Goal: Check status: Check status

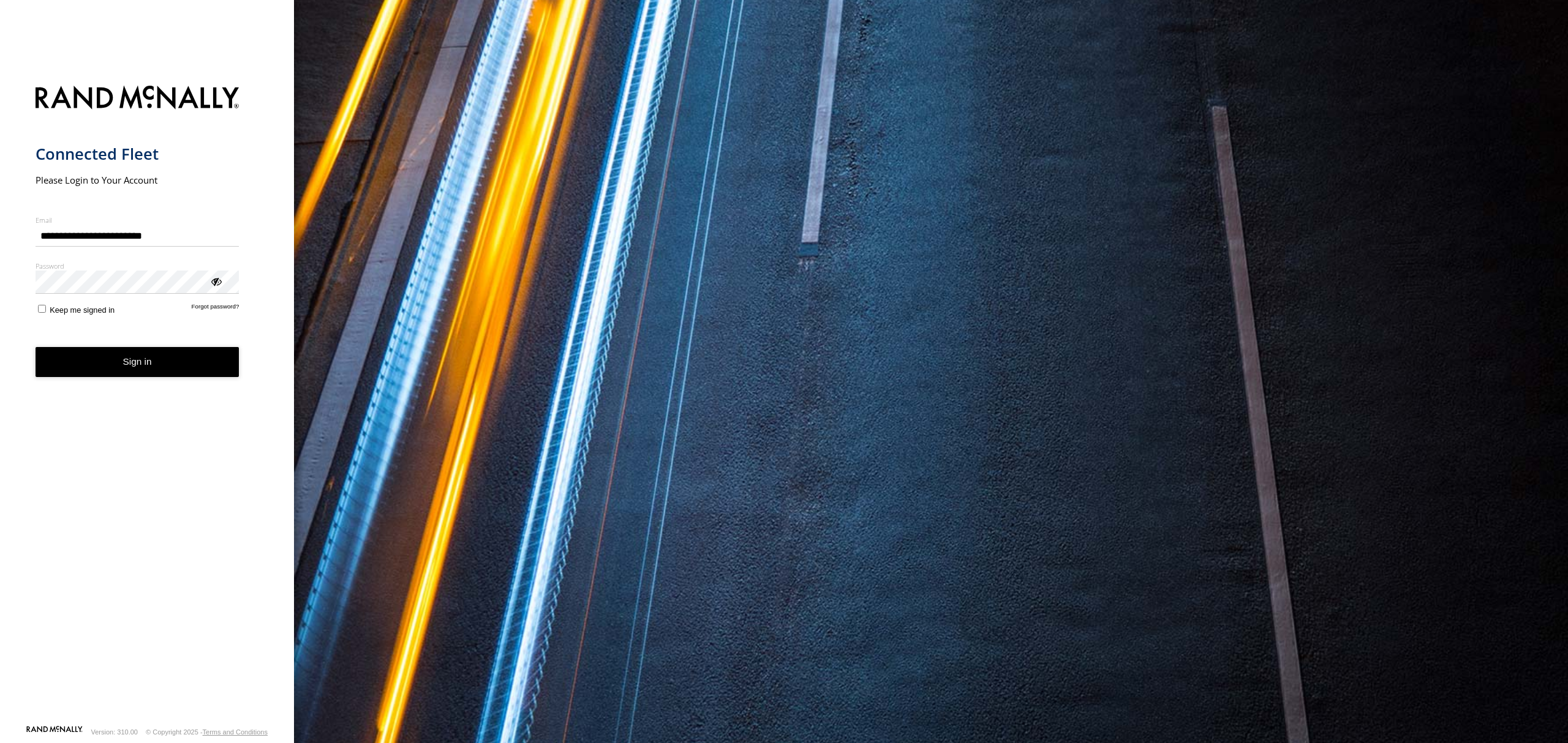
click at [145, 370] on button "Sign in" at bounding box center [137, 363] width 204 height 30
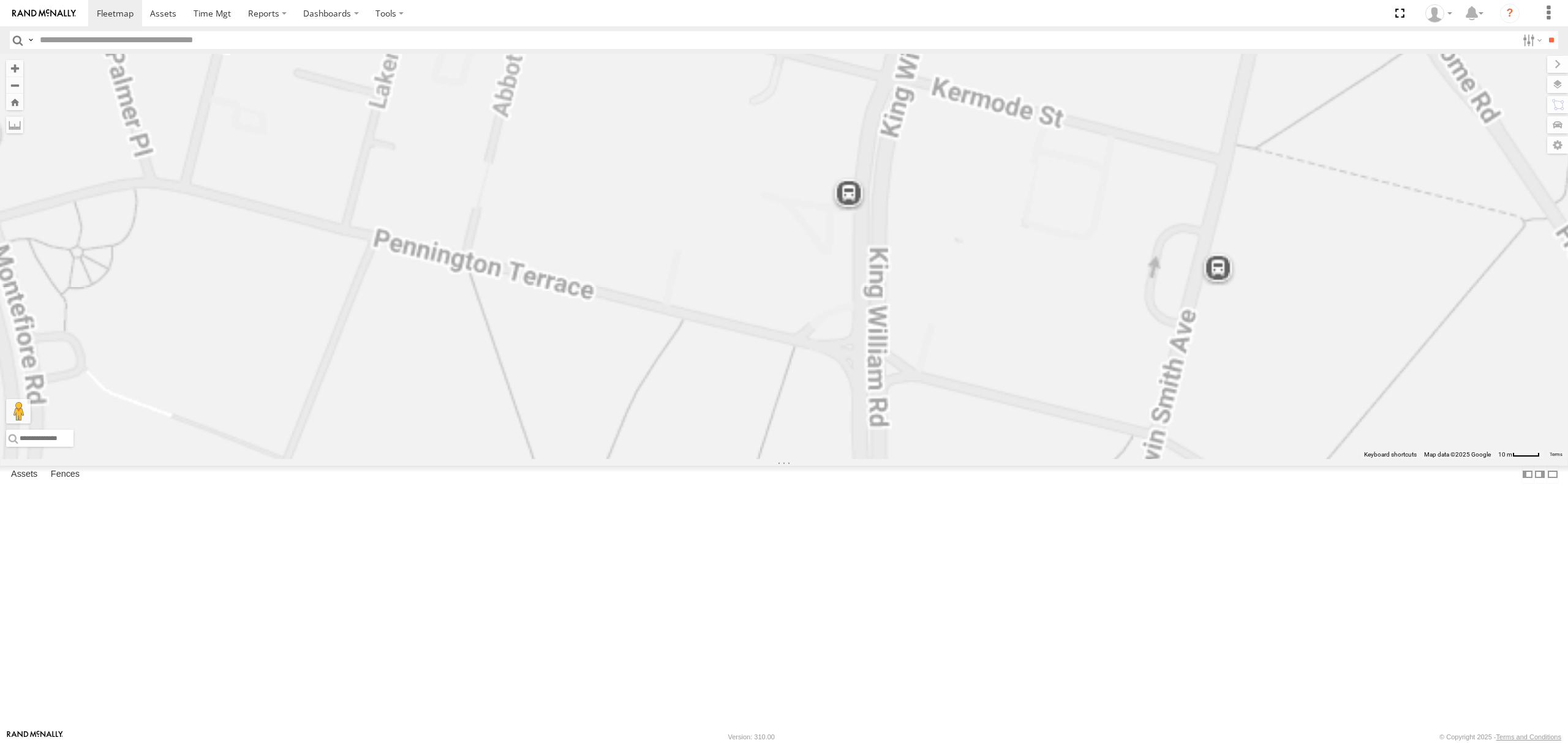
drag, startPoint x: 824, startPoint y: 227, endPoint x: 845, endPoint y: 336, distance: 111.0
click at [845, 336] on div "S348CAH - [PERSON_NAME] SB26LM - (3P HINO) R7 [PERSON_NAME] [PERSON_NAME] [PERS…" at bounding box center [784, 256] width 1568 height 406
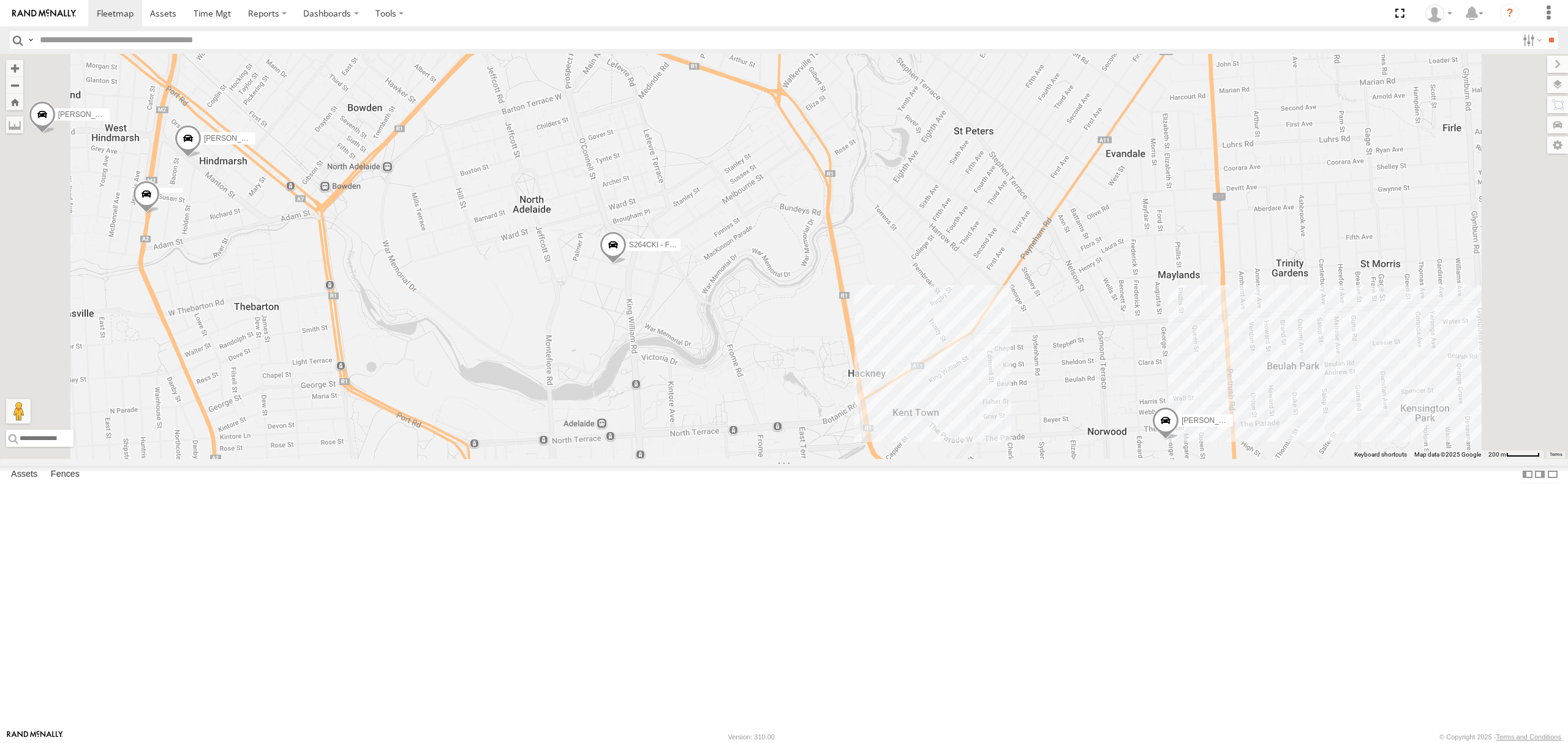
click at [0, 0] on div "All Assets" at bounding box center [0, 0] width 0 height 0
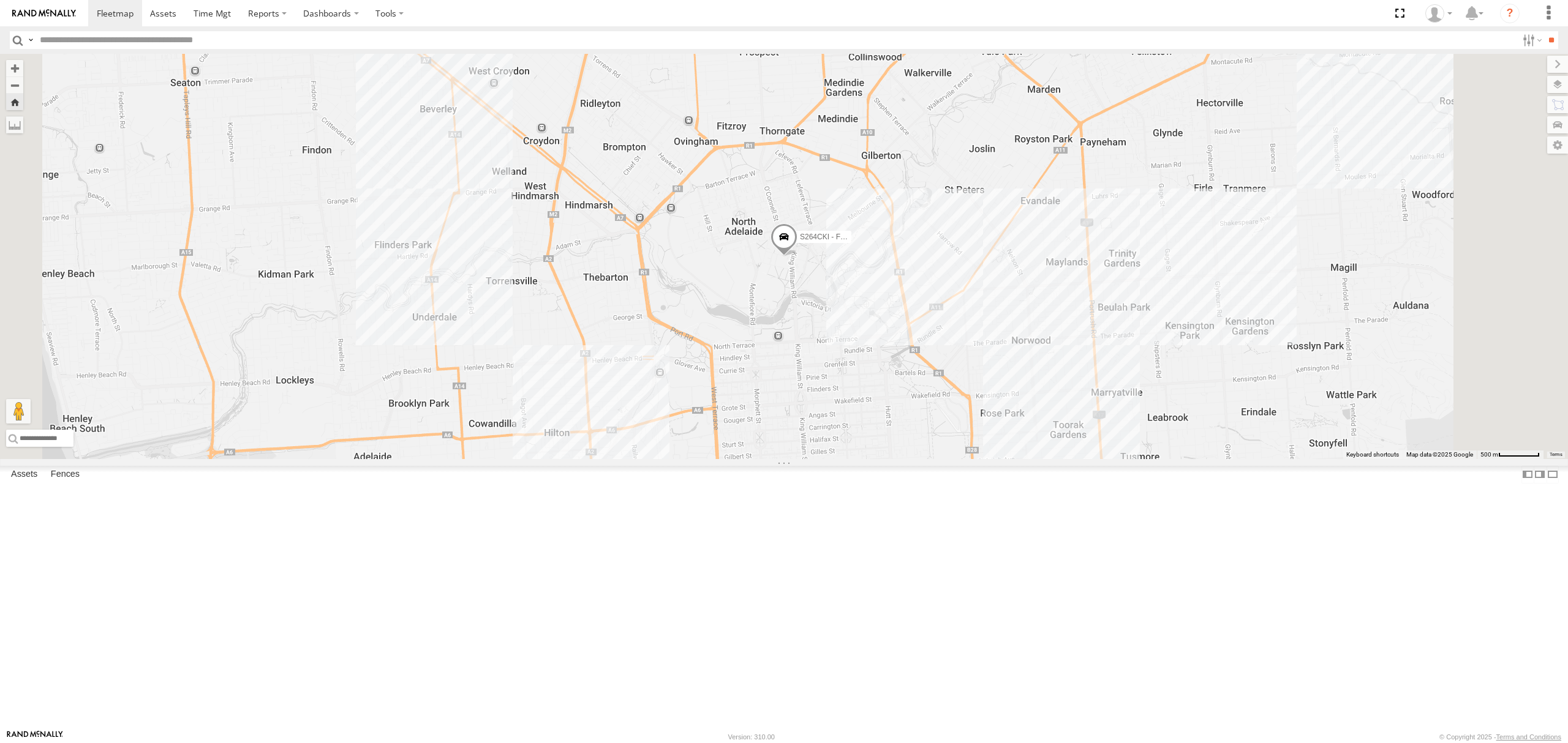
click at [0, 0] on div "S168CSD - Fridge It Spaceship All Assets" at bounding box center [0, 0] width 0 height 0
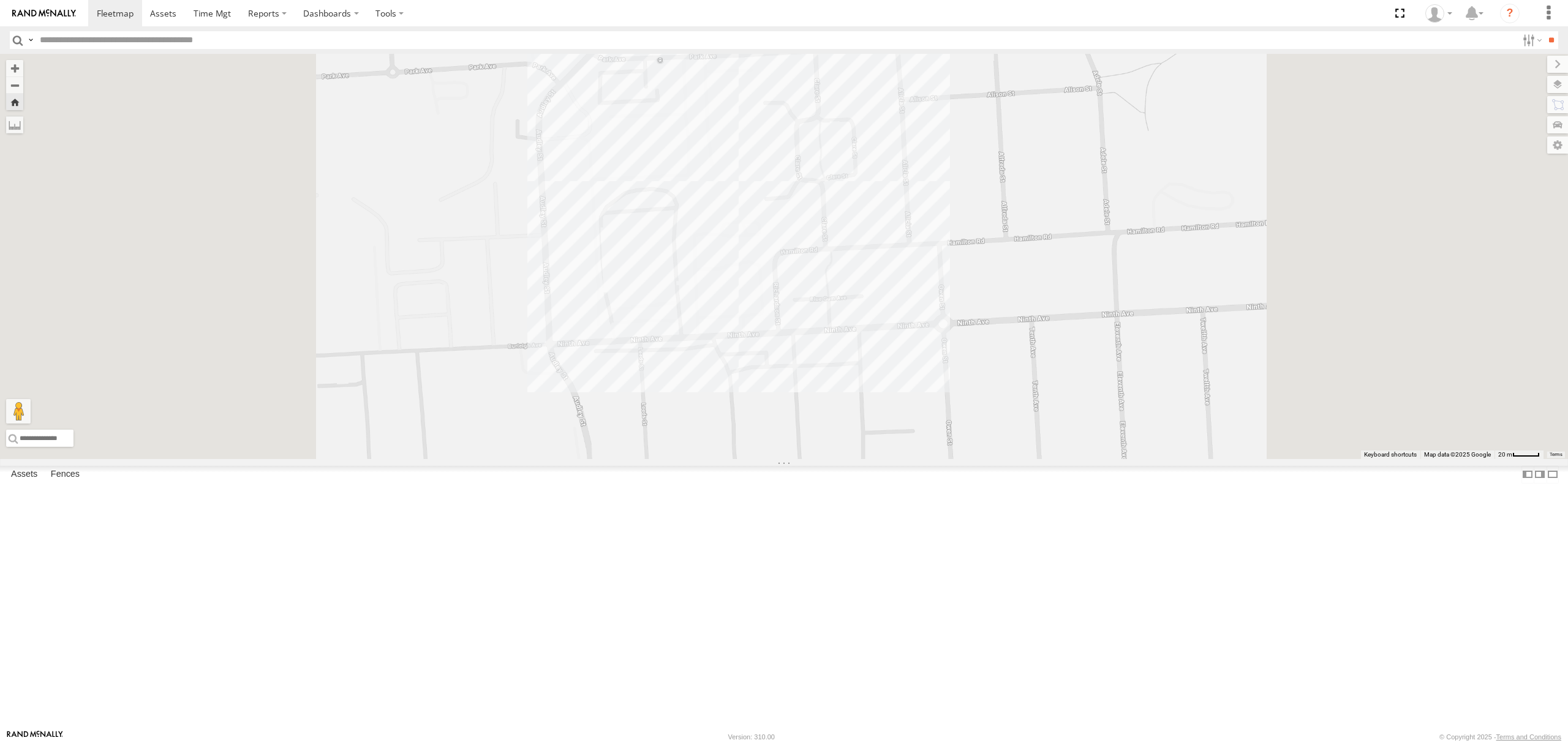
click at [0, 0] on div "All Assets" at bounding box center [0, 0] width 0 height 0
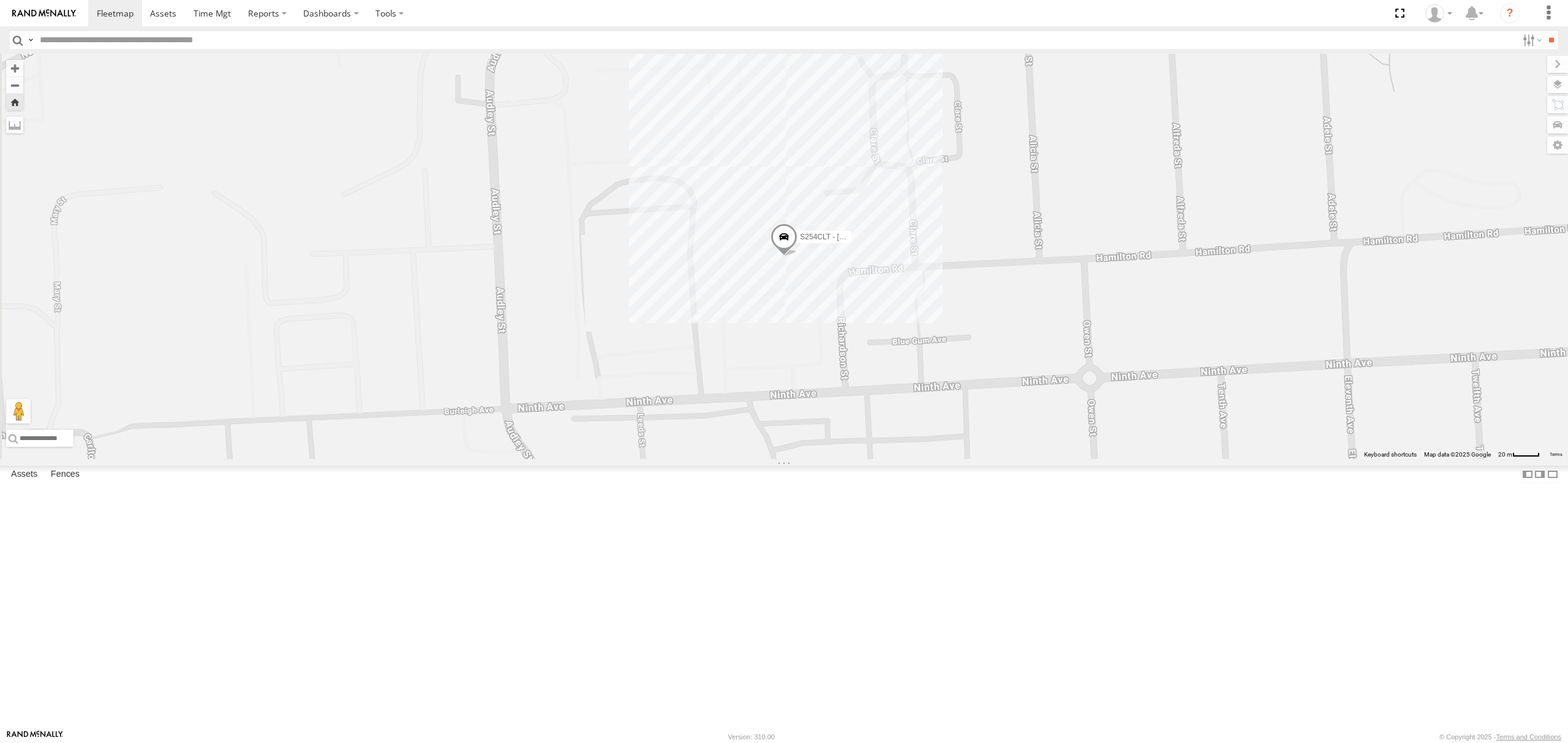
click at [0, 0] on div "S348CAH - [PERSON_NAME]" at bounding box center [0, 0] width 0 height 0
